Goal: Transaction & Acquisition: Purchase product/service

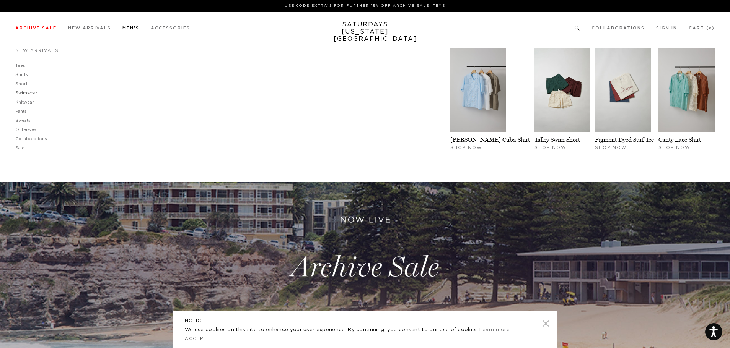
click at [23, 93] on link "Swimwear" at bounding box center [26, 93] width 22 height 4
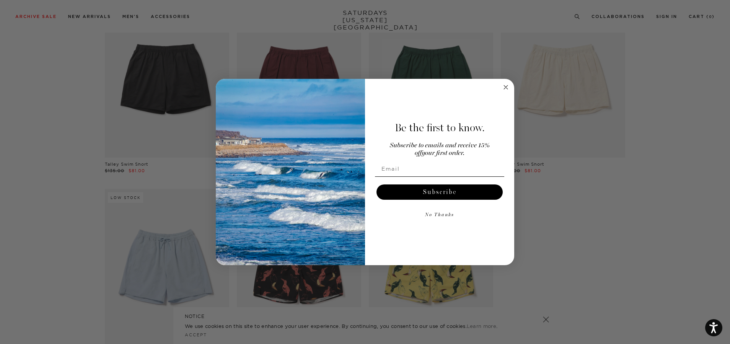
scroll to position [115, 0]
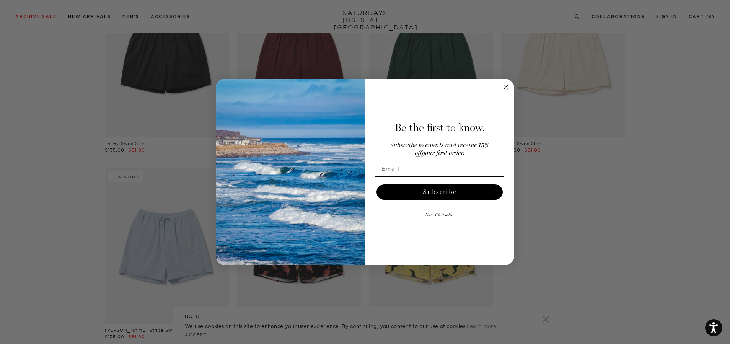
click at [508, 86] on circle "Close dialog" at bounding box center [506, 87] width 9 height 9
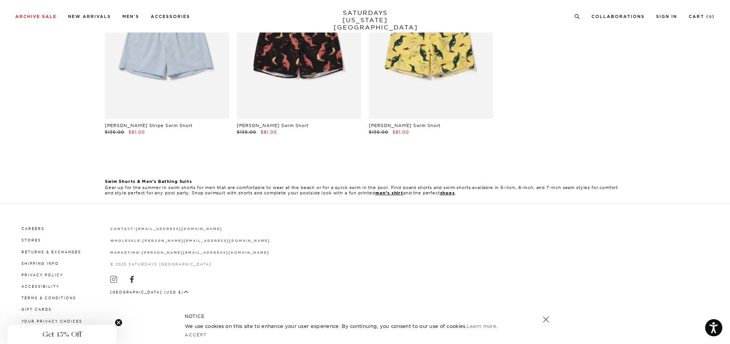
scroll to position [0, 0]
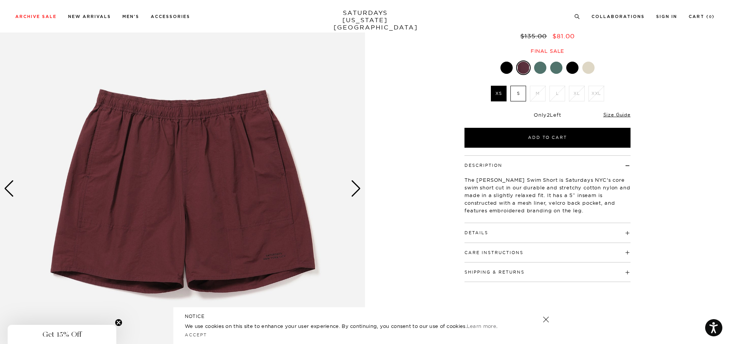
scroll to position [77, 0]
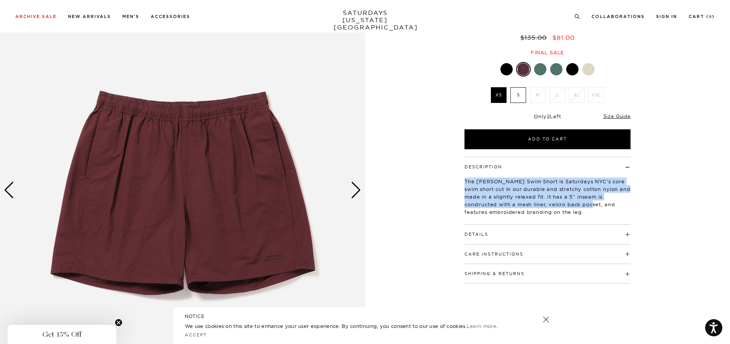
drag, startPoint x: 464, startPoint y: 179, endPoint x: 559, endPoint y: 204, distance: 98.4
click at [559, 204] on div "Description The Talley Swim Short is Saturdays NYC's core swim short cut in our…" at bounding box center [547, 220] width 191 height 127
click at [559, 204] on p "The Talley Swim Short is Saturdays NYC's core swim short cut in our durable and…" at bounding box center [547, 196] width 166 height 38
drag, startPoint x: 555, startPoint y: 205, endPoint x: 459, endPoint y: 182, distance: 98.4
click at [459, 182] on div "Description The Talley Swim Short is Saturdays NYC's core swim short cut in our…" at bounding box center [547, 220] width 191 height 127
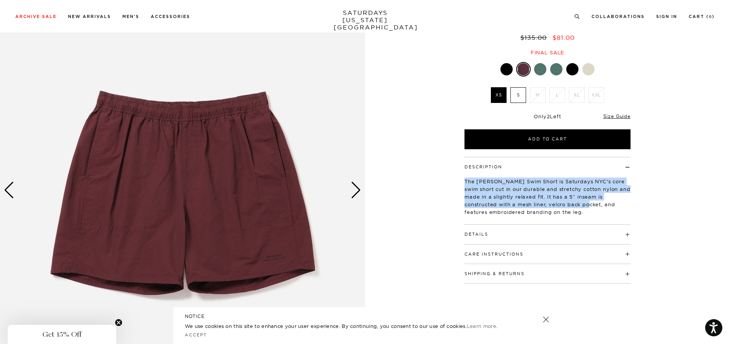
click at [459, 182] on div "Description The Talley Swim Short is Saturdays NYC's core swim short cut in our…" at bounding box center [547, 220] width 191 height 127
drag, startPoint x: 459, startPoint y: 182, endPoint x: 564, endPoint y: 210, distance: 108.2
click at [564, 210] on div "Description The Talley Swim Short is Saturdays NYC's core swim short cut in our…" at bounding box center [547, 220] width 191 height 127
click at [564, 210] on p "The Talley Swim Short is Saturdays NYC's core swim short cut in our durable and…" at bounding box center [547, 196] width 166 height 38
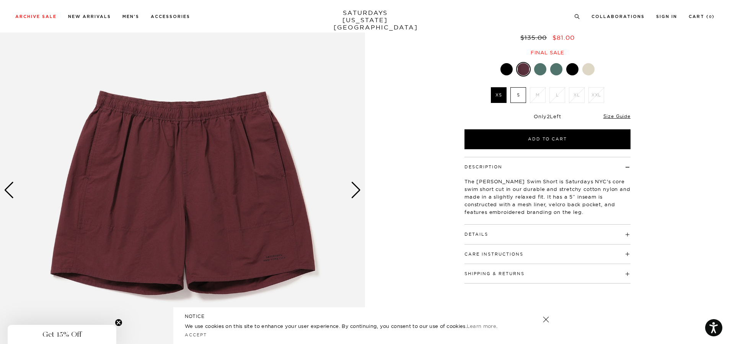
click at [359, 197] on div "Next slide" at bounding box center [356, 190] width 10 height 17
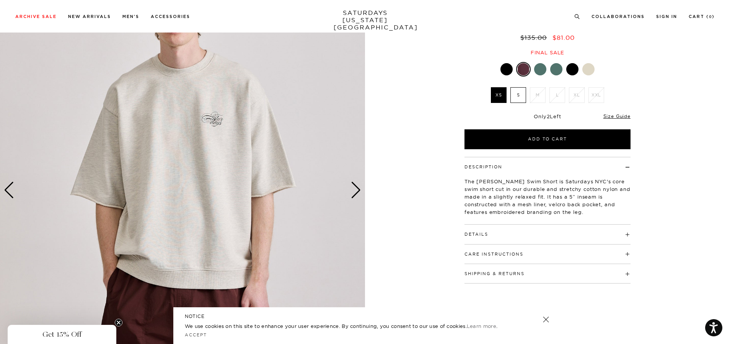
click at [359, 197] on div "Next slide" at bounding box center [356, 190] width 10 height 17
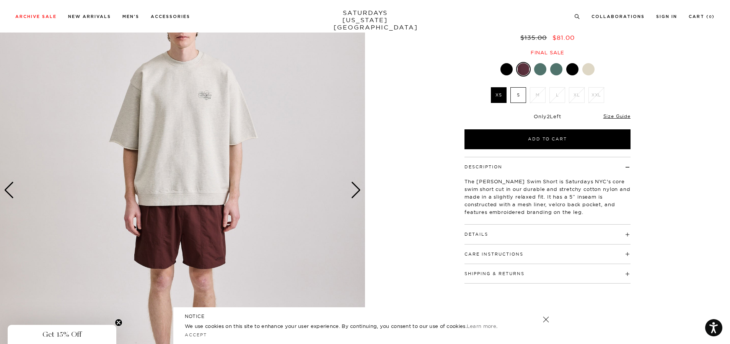
click at [359, 197] on div "Next slide" at bounding box center [356, 190] width 10 height 17
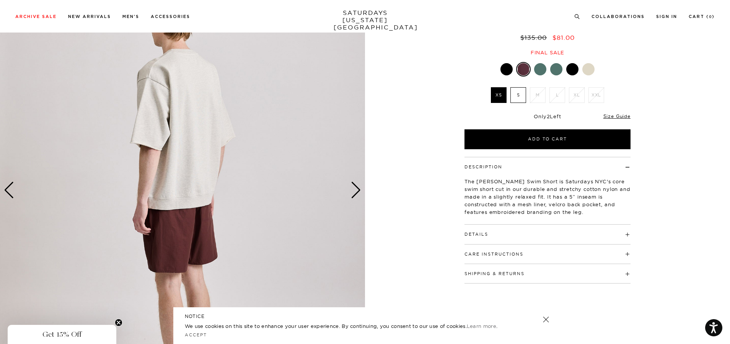
click at [359, 197] on div "Next slide" at bounding box center [356, 190] width 10 height 17
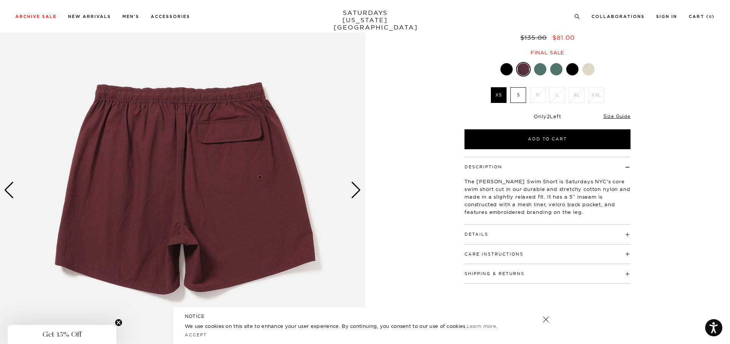
click at [359, 197] on div "Next slide" at bounding box center [356, 190] width 10 height 17
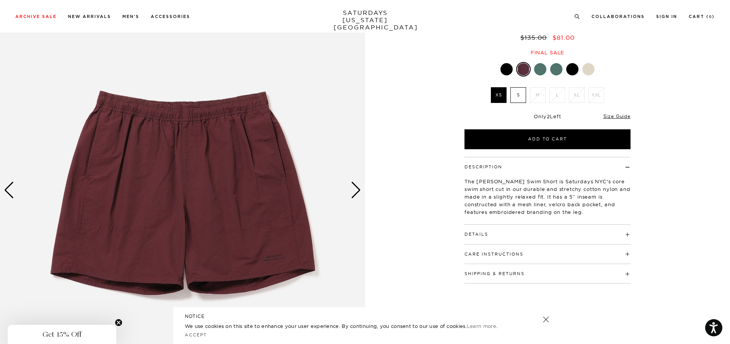
click at [570, 68] on div at bounding box center [572, 69] width 12 height 12
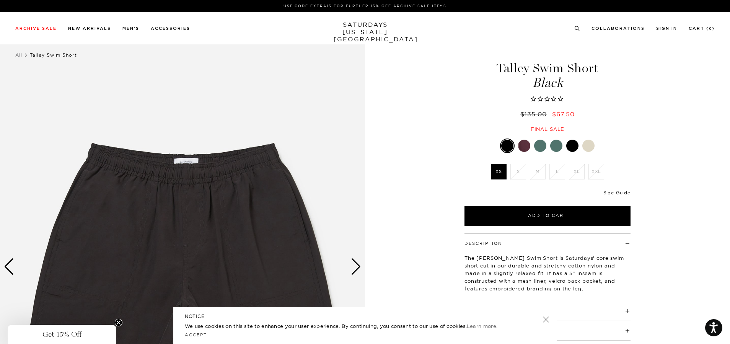
click at [572, 143] on div at bounding box center [572, 146] width 12 height 12
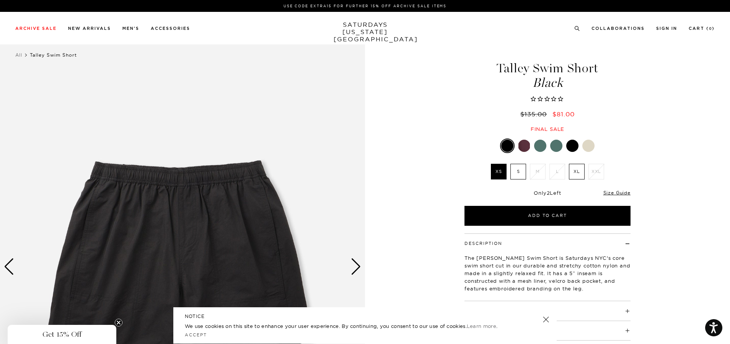
click at [572, 143] on div at bounding box center [572, 146] width 12 height 12
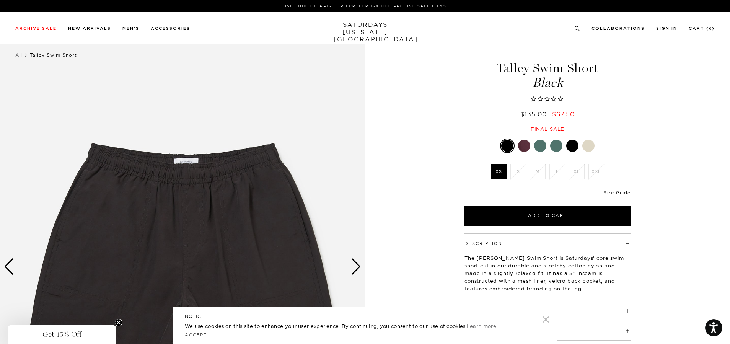
click at [508, 144] on div at bounding box center [507, 146] width 12 height 12
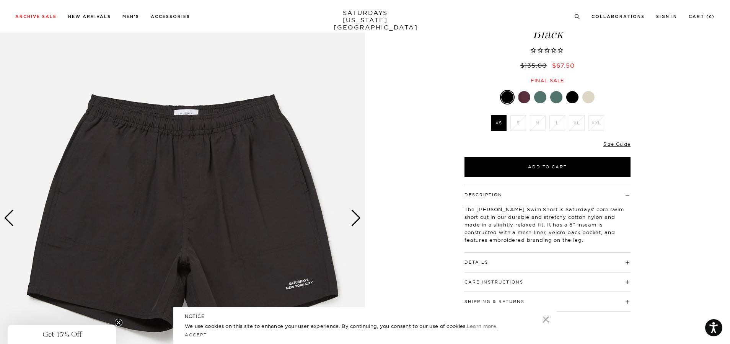
scroll to position [115, 0]
